Goal: Task Accomplishment & Management: Manage account settings

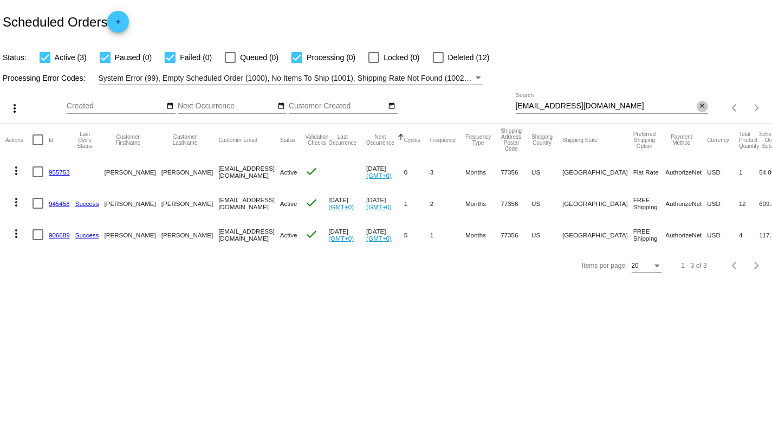
click at [700, 105] on mat-icon "close" at bounding box center [702, 106] width 8 height 9
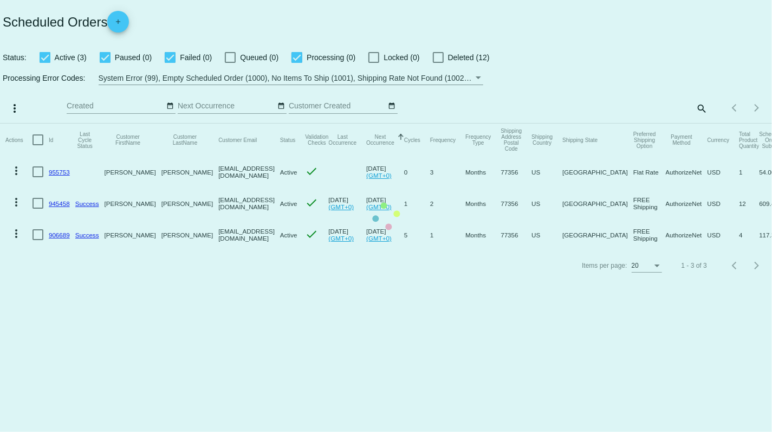
click at [700, 124] on mat-table "Actions Id Last Cycle Status Customer FirstName Customer LastName Customer Emai…" at bounding box center [386, 187] width 772 height 127
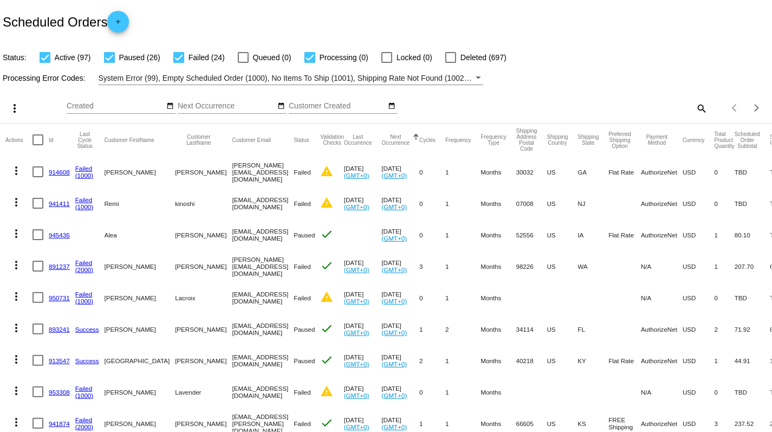
click at [701, 109] on mat-icon "search" at bounding box center [701, 108] width 13 height 17
click at [668, 107] on input "Search" at bounding box center [612, 106] width 192 height 9
paste input "[PERSON_NAME]"
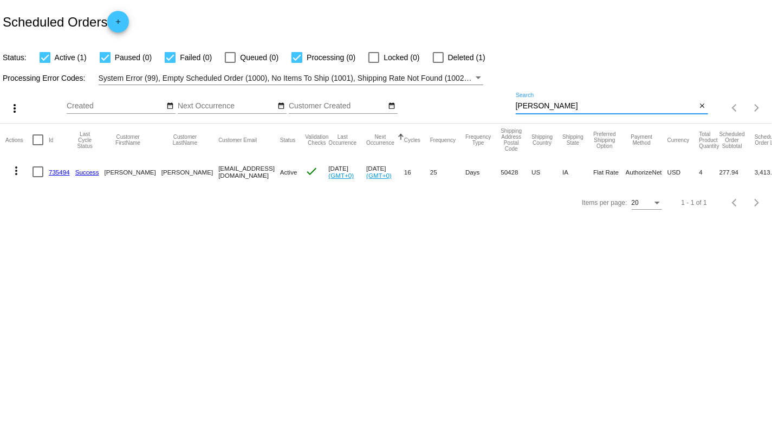
type input "[PERSON_NAME]"
click at [16, 172] on mat-icon "more_vert" at bounding box center [16, 170] width 13 height 13
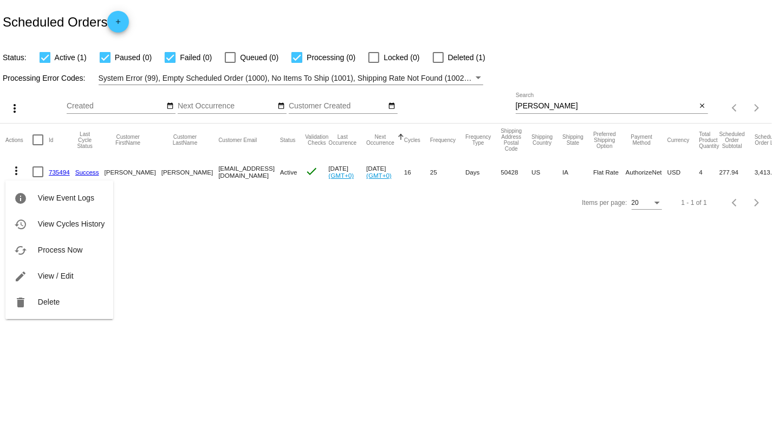
click at [187, 262] on div at bounding box center [386, 216] width 772 height 432
click at [61, 173] on link "735494" at bounding box center [59, 172] width 21 height 7
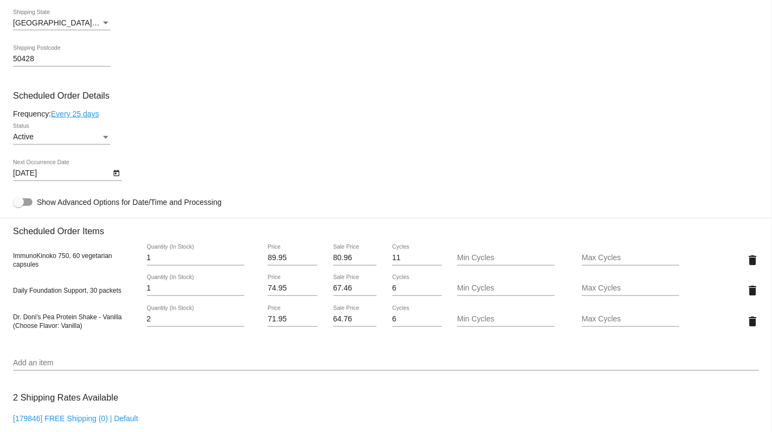
scroll to position [508, 0]
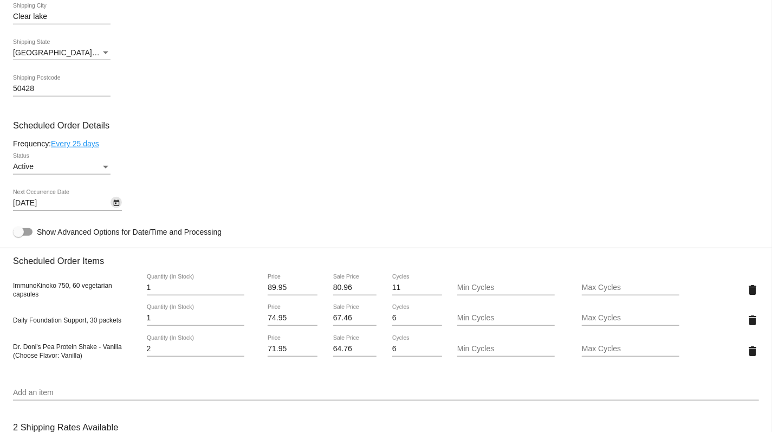
click at [115, 210] on icon "Open calendar" at bounding box center [117, 203] width 8 height 13
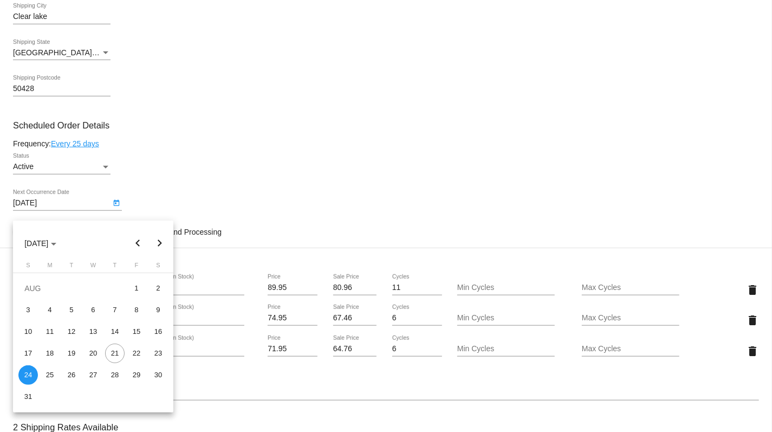
click at [189, 208] on div at bounding box center [386, 216] width 772 height 432
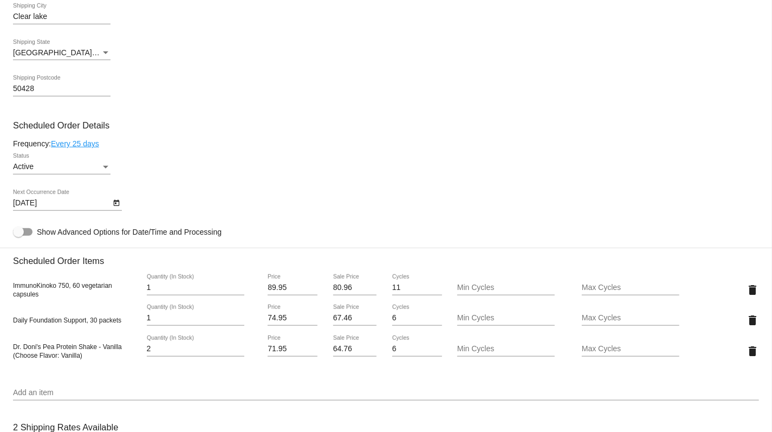
click at [116, 206] on icon "Open calendar" at bounding box center [116, 203] width 6 height 7
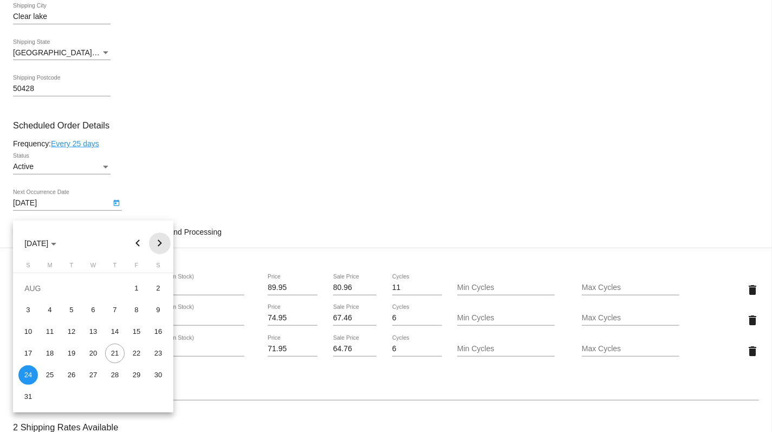
click at [159, 245] on button "Next month" at bounding box center [160, 243] width 22 height 22
click at [118, 353] on div "18" at bounding box center [115, 354] width 20 height 20
type input "[DATE]"
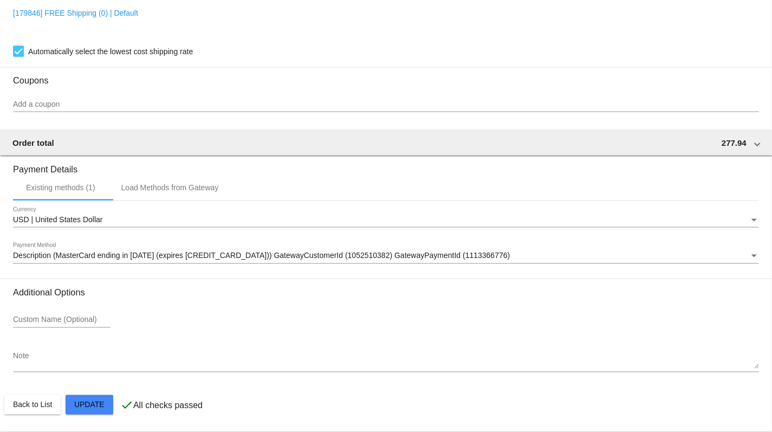
scroll to position [955, 0]
